Goal: Transaction & Acquisition: Purchase product/service

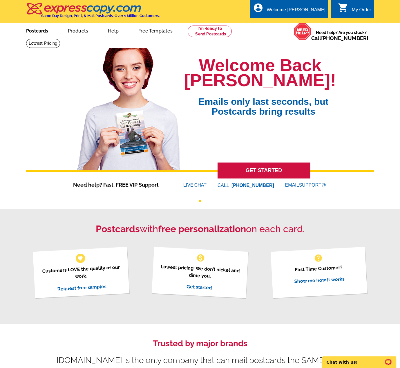
click at [38, 27] on link "Postcards" at bounding box center [37, 30] width 41 height 14
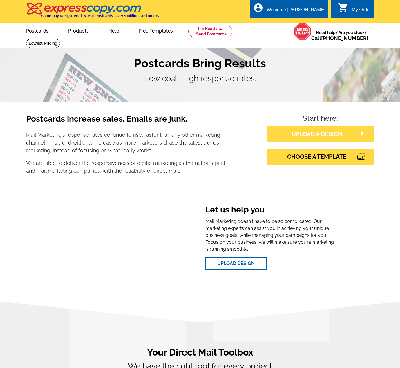
click at [317, 136] on link "UPLOAD A DESIGN" at bounding box center [320, 134] width 107 height 16
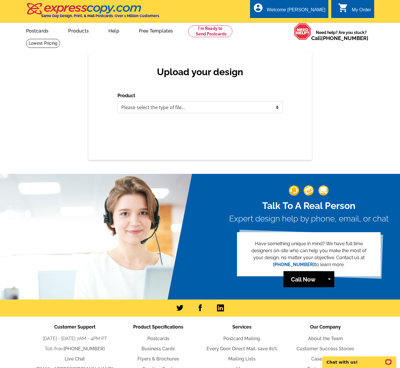
click at [190, 104] on select "Please select the type of file... Postcards Business Cards Letters and flyers G…" at bounding box center [199, 107] width 165 height 12
select select "1"
click at [117, 101] on select "Please select the type of file... Postcards Business Cards Letters and flyers G…" at bounding box center [199, 107] width 165 height 12
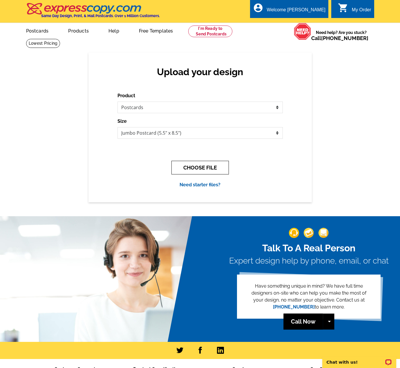
click at [212, 169] on button "CHOOSE FILE" at bounding box center [199, 168] width 57 height 14
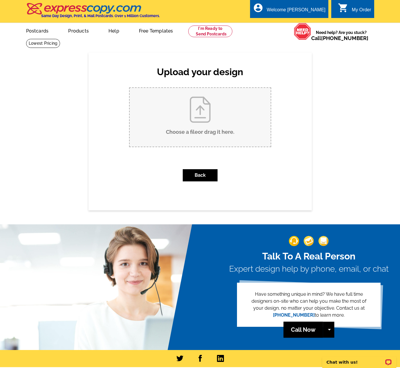
click at [201, 110] on input "Choose a file or drag it here ." at bounding box center [200, 117] width 141 height 59
type input "C:\fakepath\Postcard_Allyson Dixon_Davidson East_September 2025.pdf"
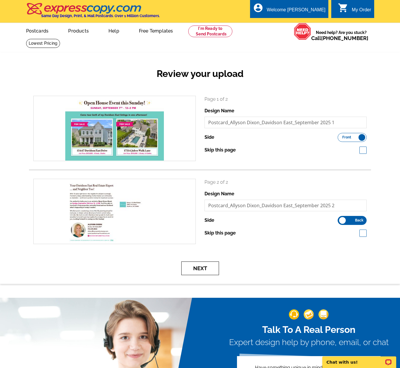
click at [205, 266] on button "Next" at bounding box center [200, 268] width 38 height 14
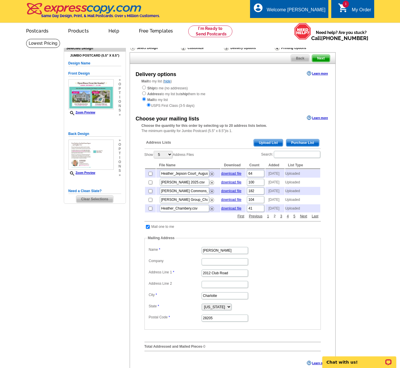
click at [275, 219] on link "2" at bounding box center [274, 215] width 5 height 5
click at [280, 219] on link "3" at bounding box center [281, 215] width 5 height 5
click at [286, 219] on link "4" at bounding box center [287, 215] width 5 height 5
click at [297, 153] on input "Search:" at bounding box center [297, 154] width 46 height 7
type input "davidson east"
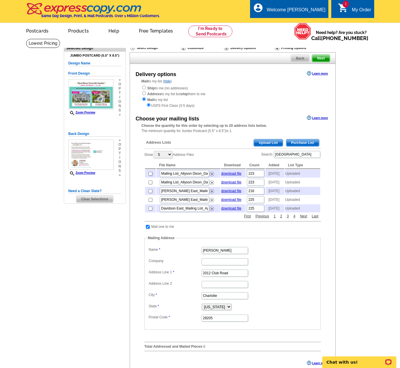
click at [150, 174] on input "checkbox" at bounding box center [150, 174] width 4 height 4
checkbox input "true"
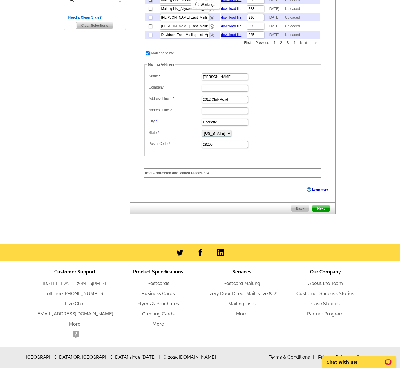
scroll to position [185, 0]
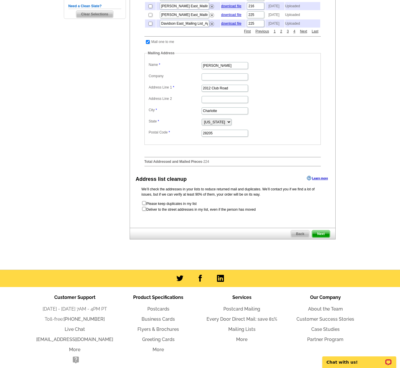
click at [323, 197] on p "We’ll check the addresses in your lists to reduce returned mail and duplicates.…" at bounding box center [232, 191] width 182 height 10
click at [322, 237] on span "Next" at bounding box center [320, 233] width 17 height 7
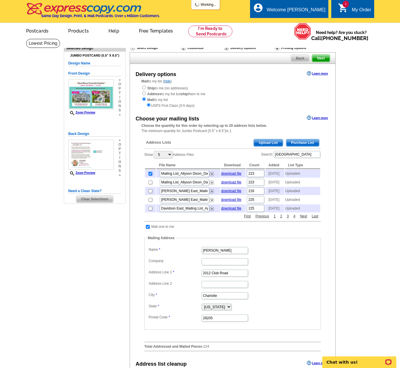
scroll to position [0, 0]
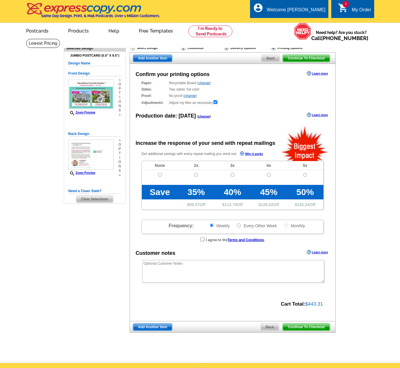
radio input "false"
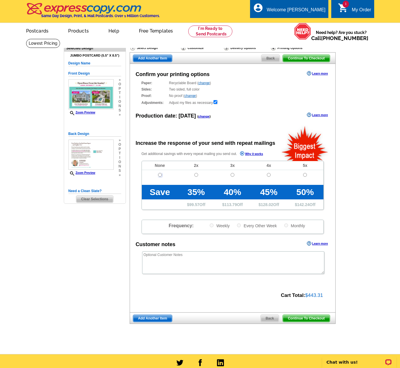
click at [161, 173] on input "radio" at bounding box center [160, 175] width 4 height 4
radio input "true"
click at [318, 317] on span "Continue To Checkout" at bounding box center [306, 317] width 47 height 7
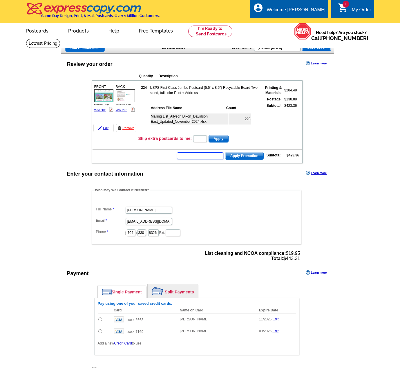
click at [214, 156] on input "text" at bounding box center [200, 155] width 46 height 7
click at [206, 158] on input "HURRY" at bounding box center [200, 155] width 46 height 7
type input "HURRY40"
click at [246, 157] on span "Apply Promotion" at bounding box center [244, 155] width 38 height 7
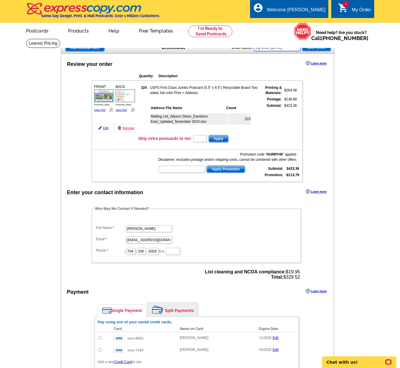
drag, startPoint x: 290, startPoint y: 47, endPoint x: 294, endPoint y: 47, distance: 4.4
click at [290, 47] on input "My Order 2025-08-29" at bounding box center [277, 47] width 46 height 7
drag, startPoint x: 298, startPoint y: 48, endPoint x: 225, endPoint y: 43, distance: 72.9
click at [225, 43] on div "Add Another Item Checkout Order Name: My Order 2025-08-29 Save Order" at bounding box center [197, 48] width 273 height 12
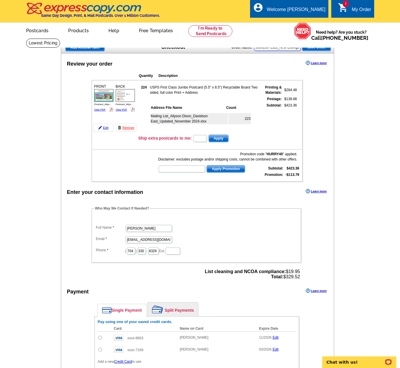
scroll to position [1, 0]
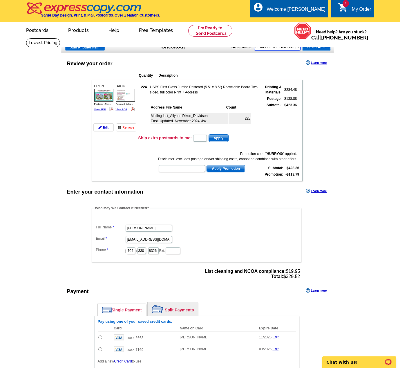
type input "Allyson_Davidson East_New Listings"
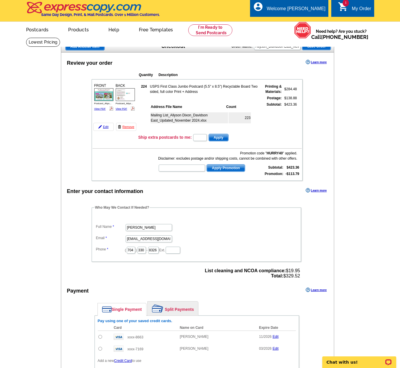
click at [316, 45] on span "Save Order" at bounding box center [316, 46] width 28 height 7
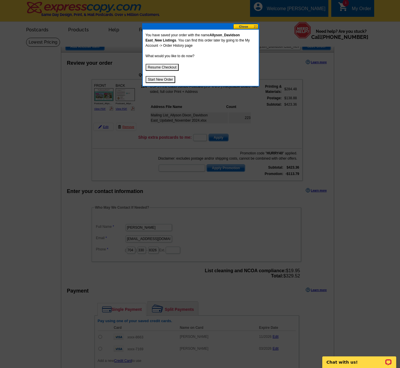
drag, startPoint x: 165, startPoint y: 66, endPoint x: 176, endPoint y: 63, distance: 11.0
click at [165, 66] on button "Resume Checkout" at bounding box center [162, 67] width 33 height 7
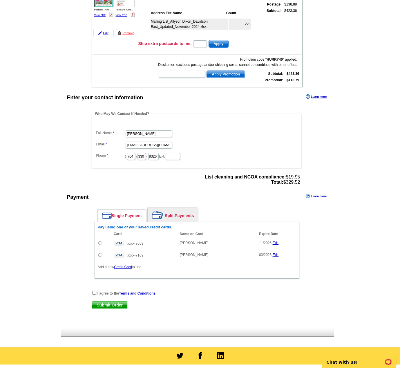
scroll to position [95, 0]
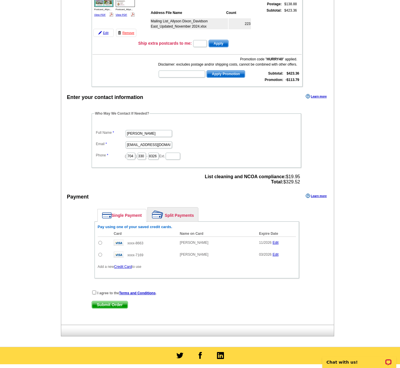
click at [99, 241] on input "radio" at bounding box center [100, 243] width 4 height 4
radio input "true"
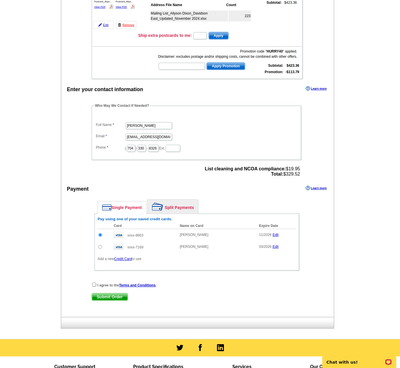
click at [101, 247] on input "radio" at bounding box center [100, 247] width 4 height 4
radio input "true"
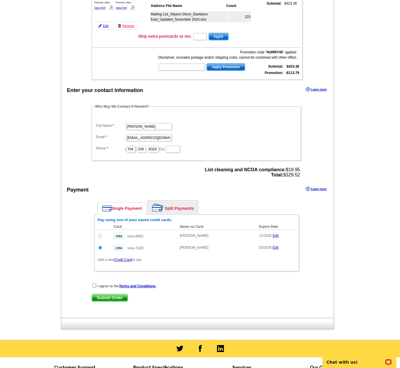
click at [94, 283] on div "I agree to the Terms and Conditions ." at bounding box center [197, 286] width 210 height 6
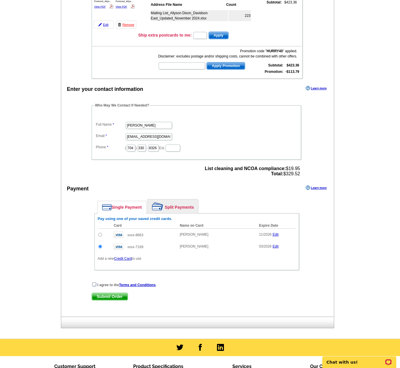
click at [94, 284] on input "checkbox" at bounding box center [94, 284] width 4 height 4
checkbox input "true"
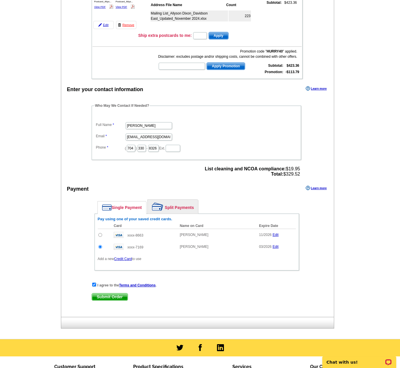
click at [108, 296] on span "Submit Order" at bounding box center [110, 296] width 36 height 7
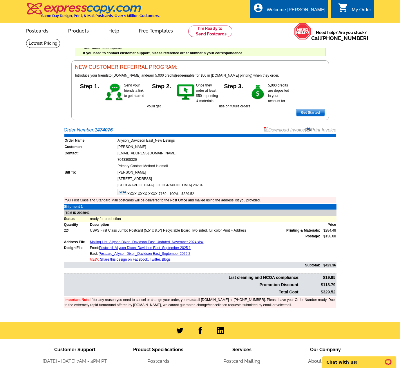
scroll to position [3, 0]
